Goal: Navigation & Orientation: Find specific page/section

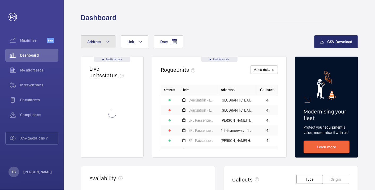
click at [100, 43] on span "Address" at bounding box center [94, 41] width 14 height 4
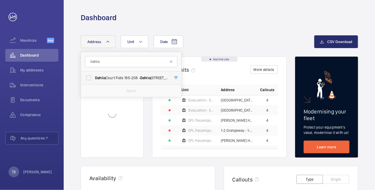
type input "Dahlia"
click at [119, 81] on label "Dahlia Court Flats [STREET_ADDRESS]" at bounding box center [127, 77] width 92 height 13
click at [94, 81] on input "Dahlia Court Flats [STREET_ADDRESS]" at bounding box center [88, 77] width 11 height 11
checkbox input "true"
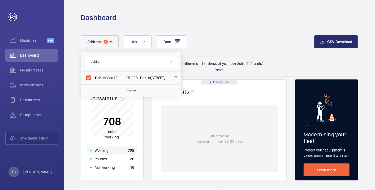
click at [105, 150] on p "Working" at bounding box center [102, 149] width 14 height 5
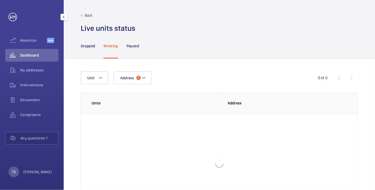
click at [52, 60] on div "Dashboard" at bounding box center [31, 55] width 53 height 13
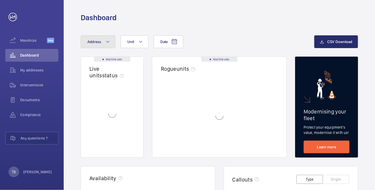
click at [104, 41] on button "Address" at bounding box center [98, 41] width 35 height 13
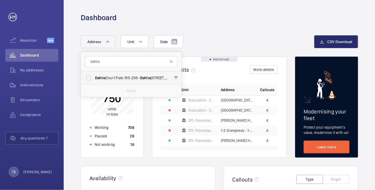
type input "Dahlia"
click at [113, 79] on span "Dahlia Court Flats [STREET_ADDRESS]" at bounding box center [131, 77] width 73 height 5
click at [94, 79] on input "Dahlia Court Flats [STREET_ADDRESS]" at bounding box center [88, 77] width 11 height 11
checkbox input "true"
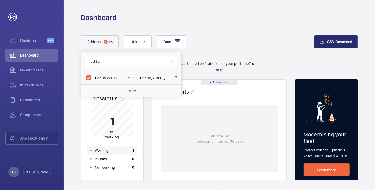
click at [115, 149] on div "Working 1" at bounding box center [112, 150] width 51 height 8
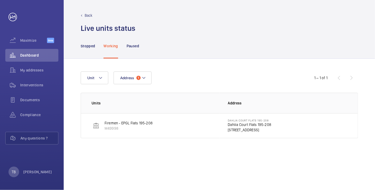
click at [238, 126] on p "Dahlia Court Flats 195-208" at bounding box center [249, 124] width 43 height 5
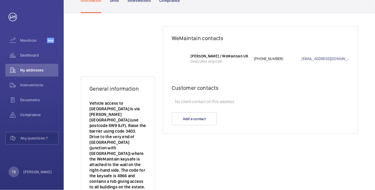
scroll to position [55, 0]
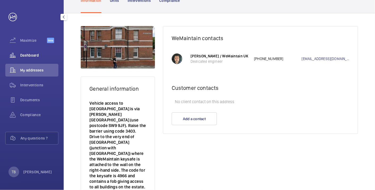
click at [28, 53] on span "Dashboard" at bounding box center [39, 54] width 38 height 5
